Goal: Task Accomplishment & Management: Complete application form

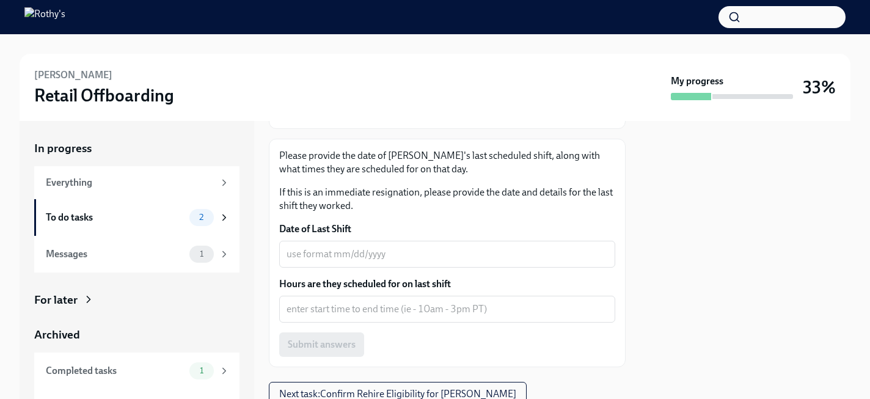
scroll to position [229, 0]
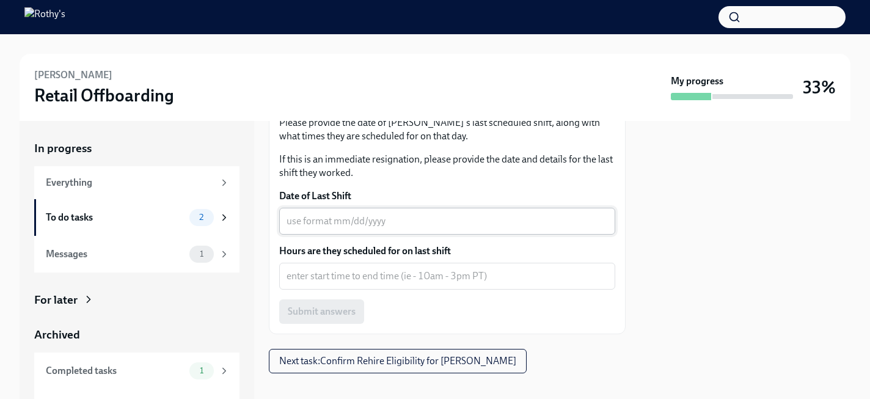
click at [364, 214] on textarea "Date of Last Shift" at bounding box center [447, 221] width 321 height 15
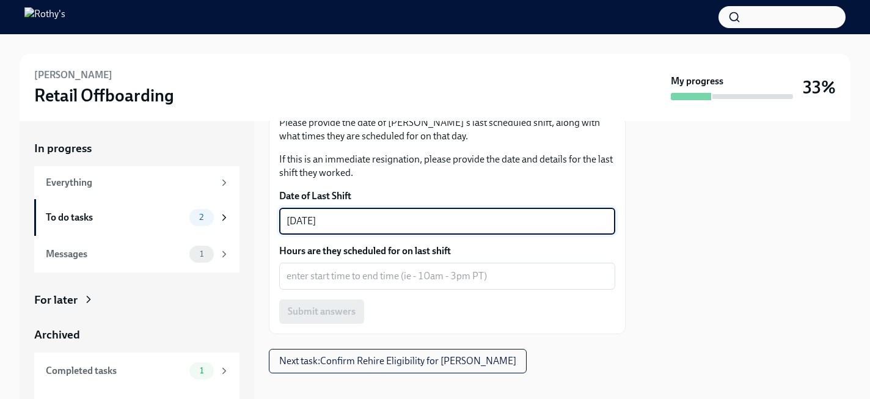
type textarea "[DATE]"
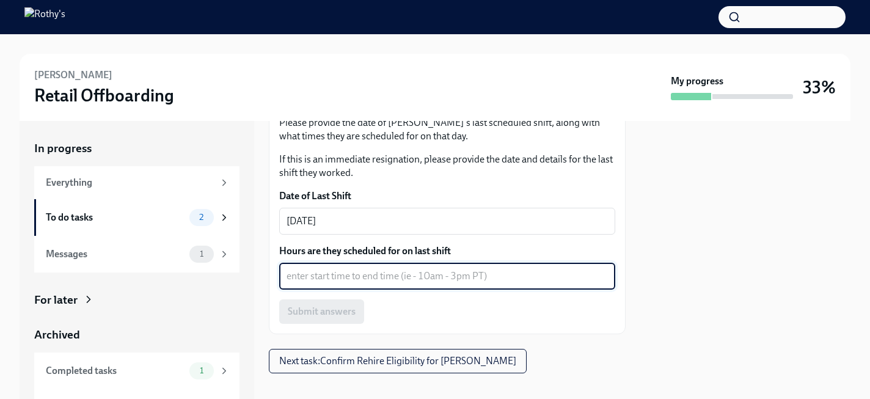
click at [367, 269] on textarea "Hours are they scheduled for on last shift" at bounding box center [447, 276] width 321 height 15
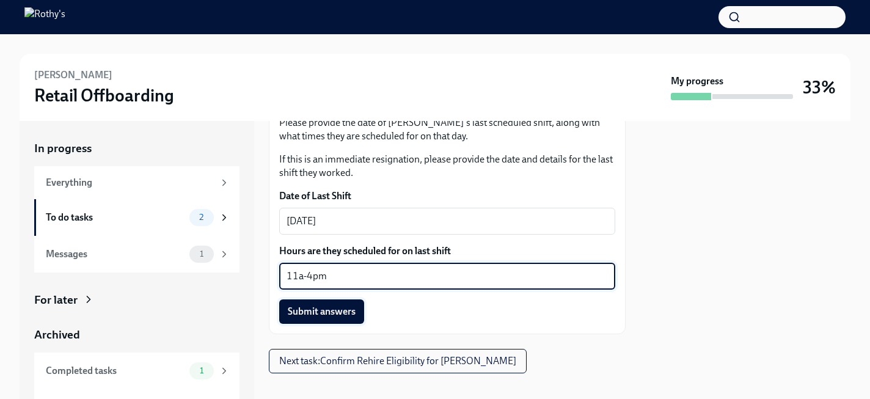
type textarea "11a-4pm"
click at [339, 306] on span "Submit answers" at bounding box center [322, 312] width 68 height 12
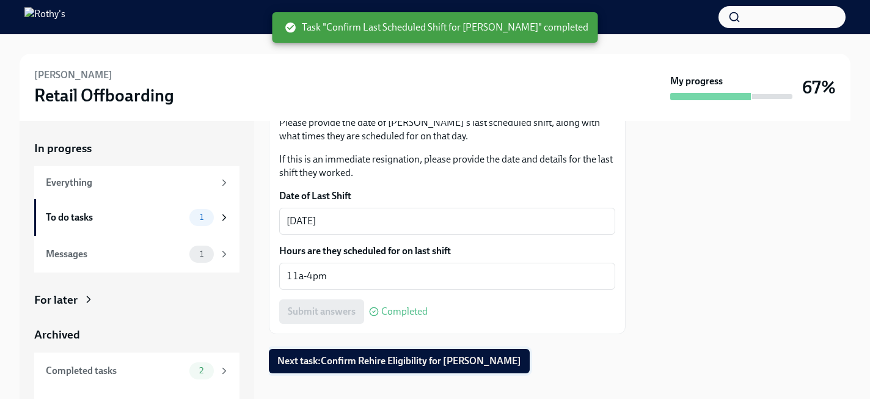
click at [350, 355] on span "Next task : Confirm Rehire Eligibility for [PERSON_NAME]" at bounding box center [399, 361] width 244 height 12
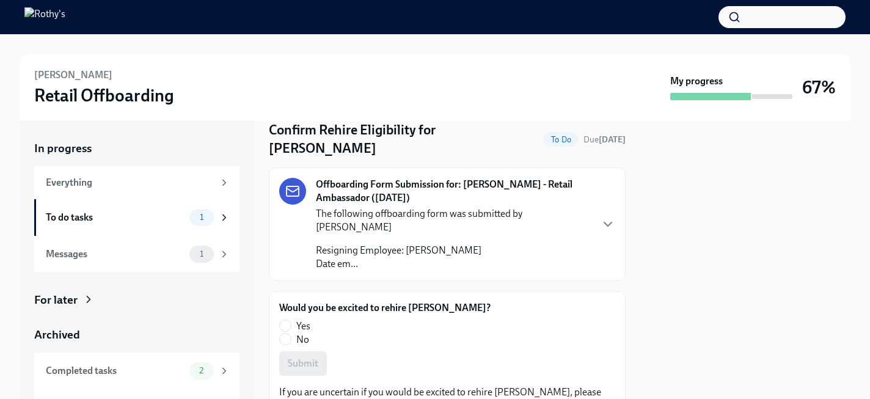
scroll to position [46, 0]
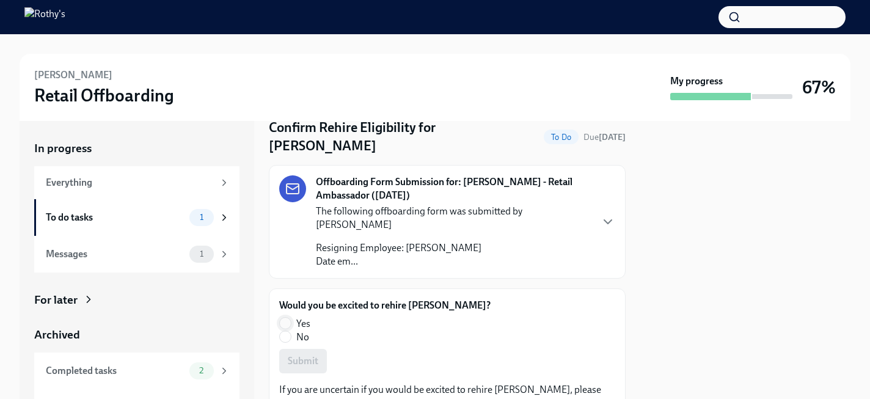
click at [287, 318] on input "Yes" at bounding box center [285, 323] width 11 height 11
radio input "true"
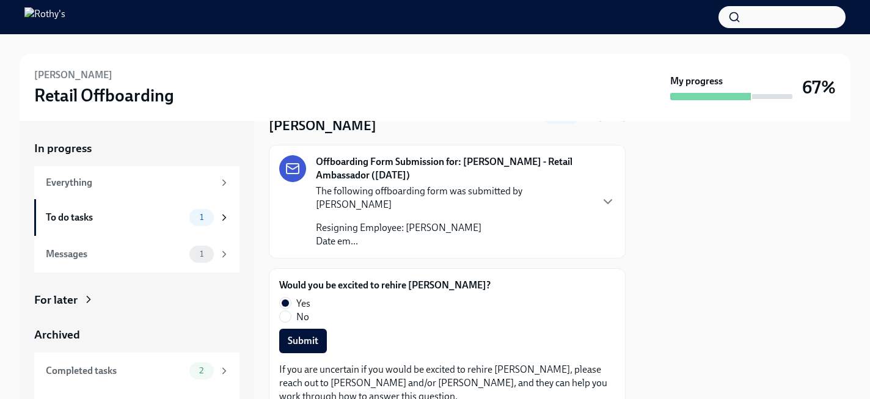
scroll to position [89, 0]
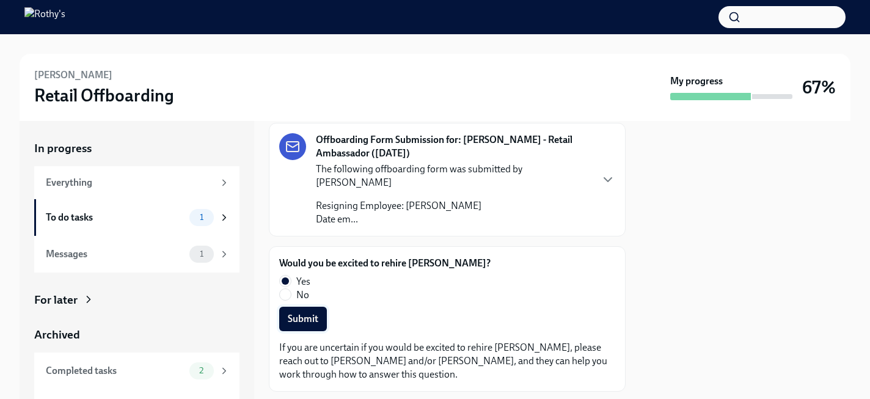
click at [301, 313] on span "Submit" at bounding box center [303, 319] width 31 height 12
